Goal: Information Seeking & Learning: Learn about a topic

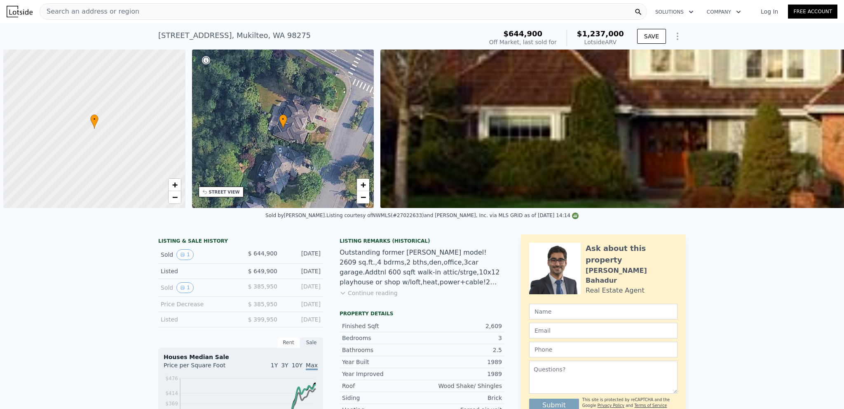
scroll to position [0, 3]
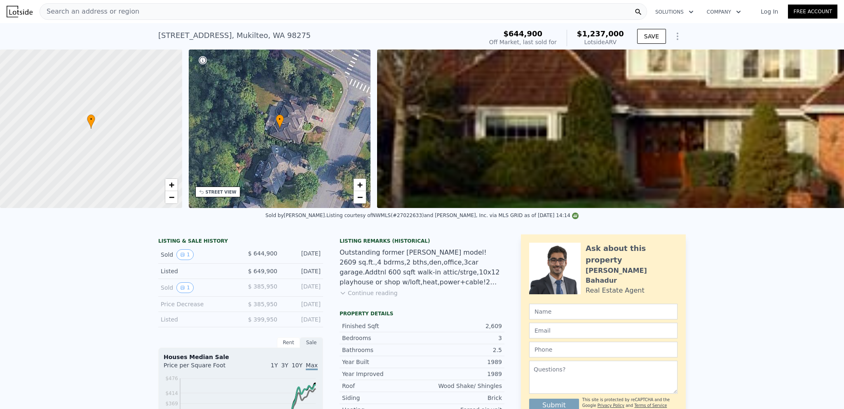
click at [443, 11] on div "Search an address or region" at bounding box center [344, 11] width 608 height 16
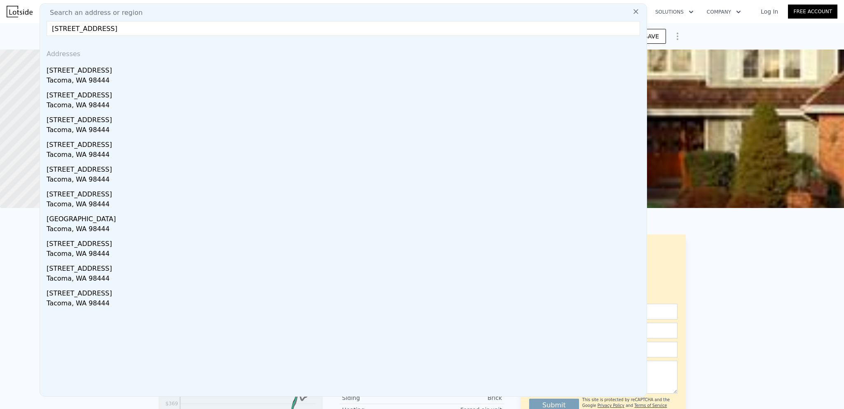
type input "[STREET_ADDRESS]"
click at [426, 59] on div "Addresses" at bounding box center [343, 52] width 600 height 20
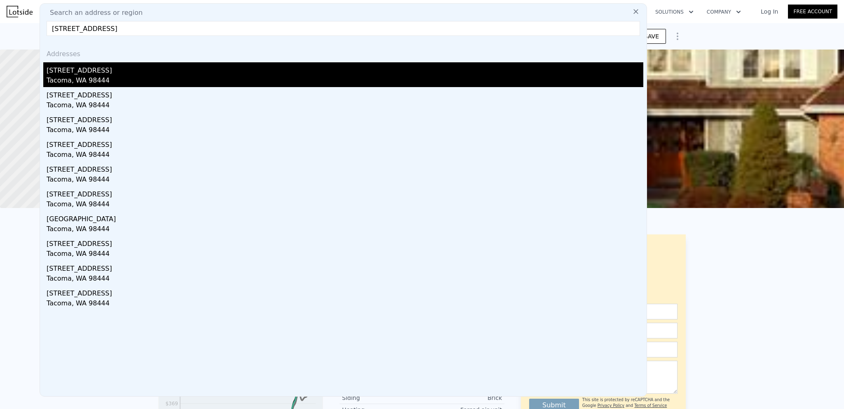
click at [423, 64] on div "[STREET_ADDRESS]" at bounding box center [345, 68] width 597 height 13
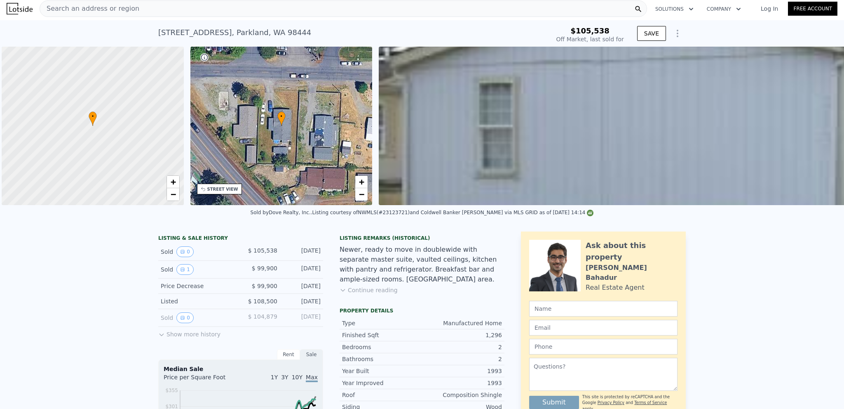
scroll to position [0, 3]
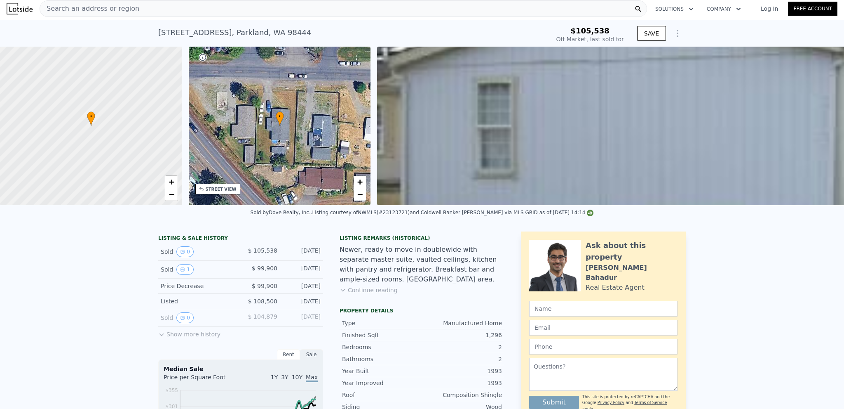
type input "3"
type input "5"
type input "2.25"
type input "2.5"
type input "2087"
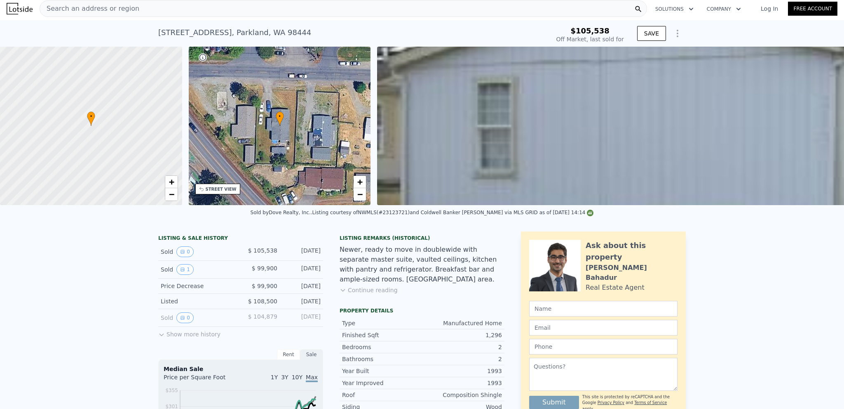
type input "3102"
type input "7405"
type input "14375"
type input "$ 1,237,000"
type input "6"
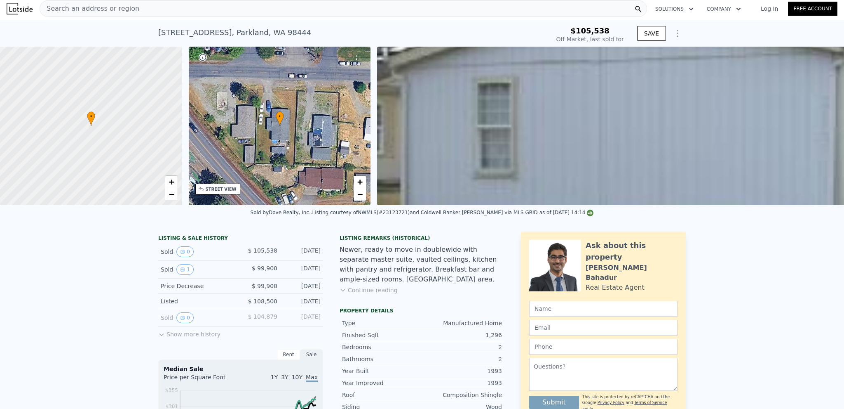
type input "$ 452,620"
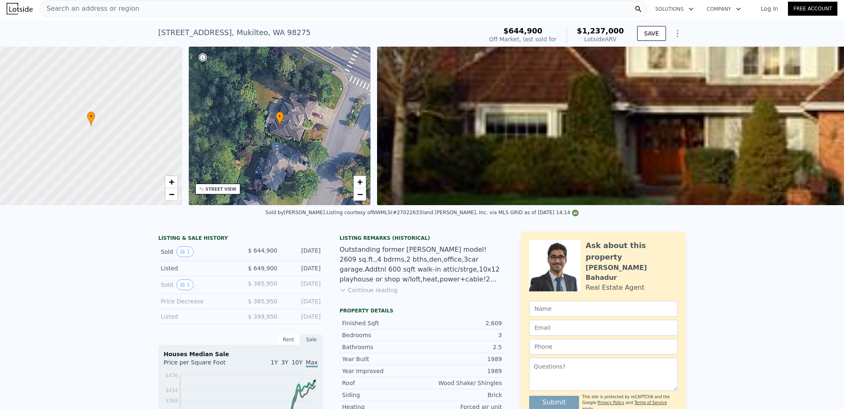
type input "2"
type input "3"
type input "1"
type input "2"
type input "764"
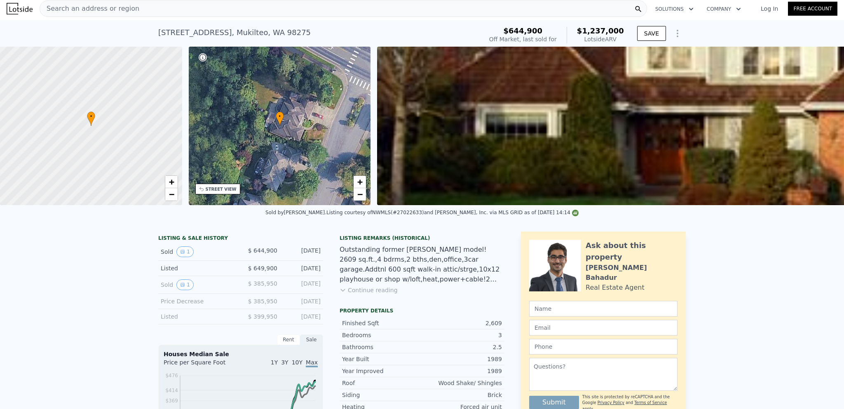
type input "1094"
type input "6000"
type input "11761"
type input "$ 432,000"
type input "5"
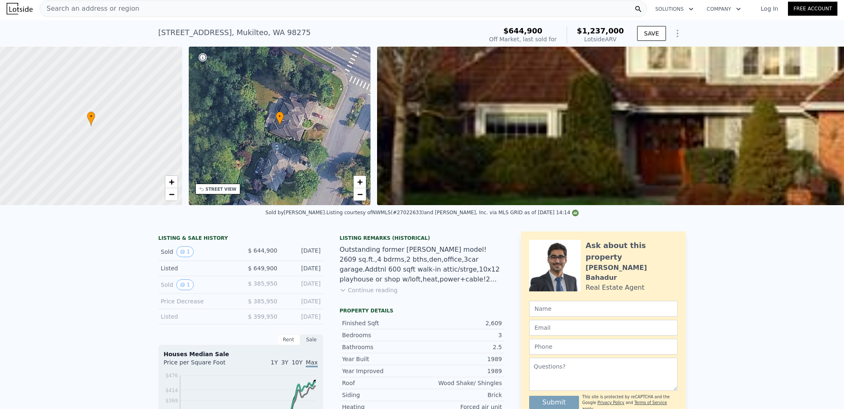
type input "-$ 36,007"
